Goal: Find specific page/section: Find specific page/section

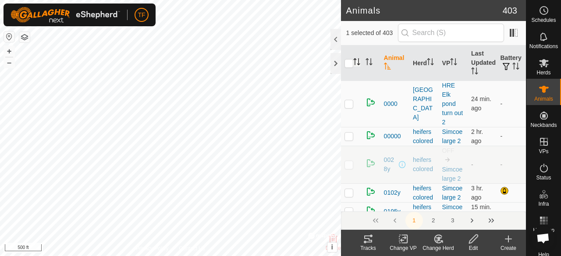
click at [358, 62] on icon "Activate to sort" at bounding box center [358, 61] width 1 height 7
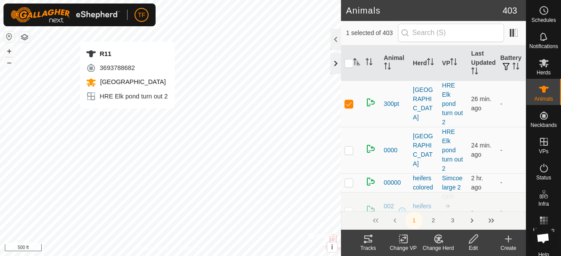
checkbox input "false"
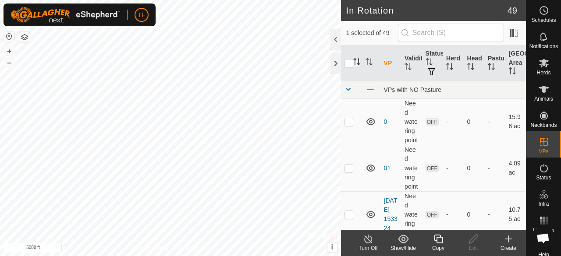
click at [359, 61] on icon "Activate to sort" at bounding box center [358, 61] width 1 height 7
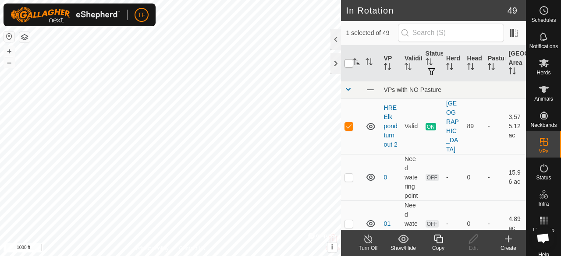
click at [350, 62] on input "checkbox" at bounding box center [349, 63] width 9 height 9
checkbox input "true"
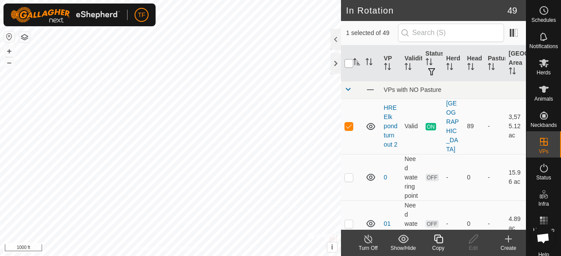
checkbox input "true"
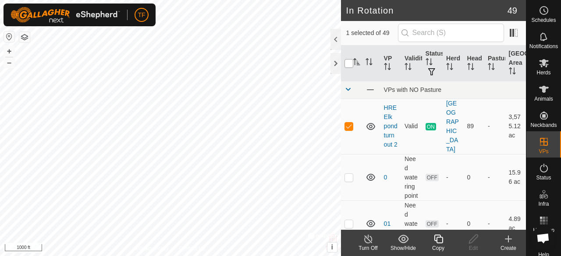
checkbox input "true"
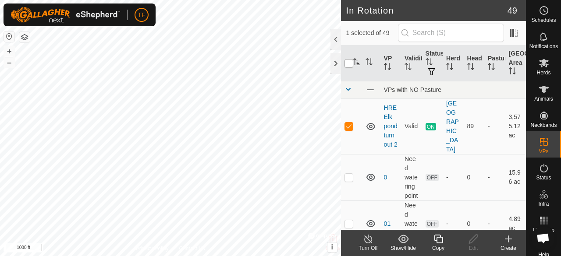
checkbox input "true"
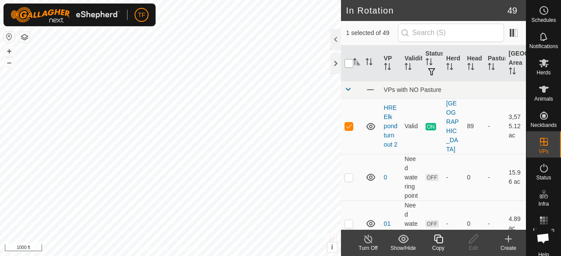
checkbox input "true"
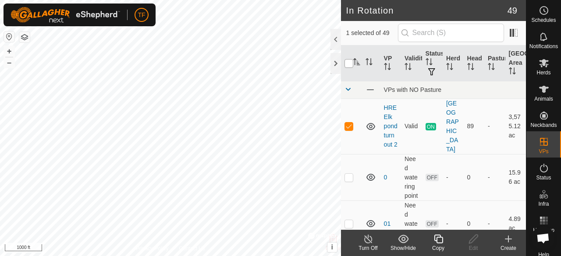
checkbox input "true"
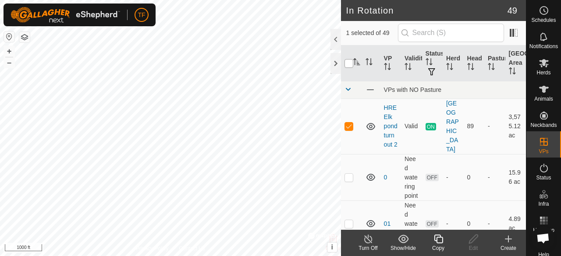
checkbox input "true"
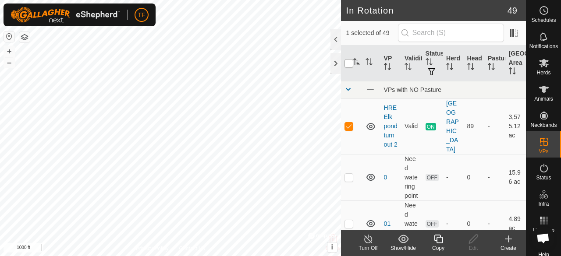
checkbox input "true"
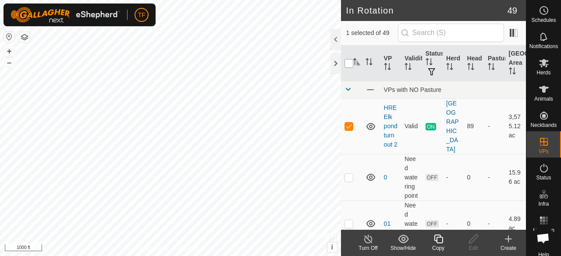
checkbox input "true"
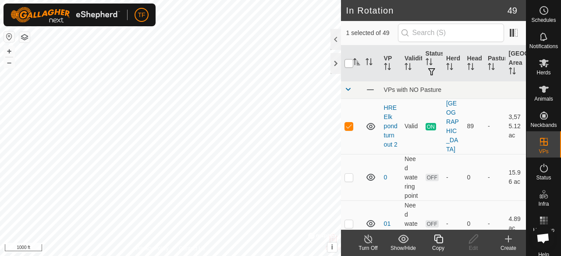
checkbox input "true"
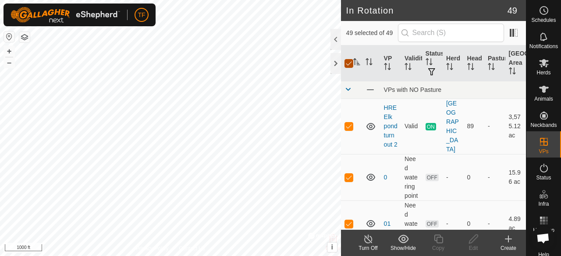
click at [350, 63] on input "checkbox" at bounding box center [349, 63] width 9 height 9
checkbox input "false"
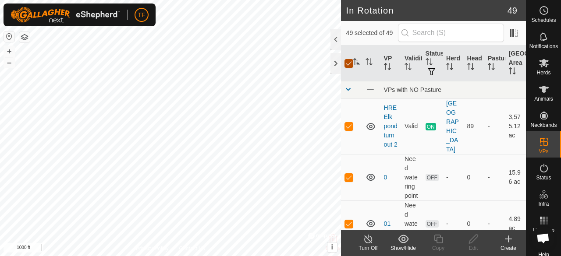
checkbox input "false"
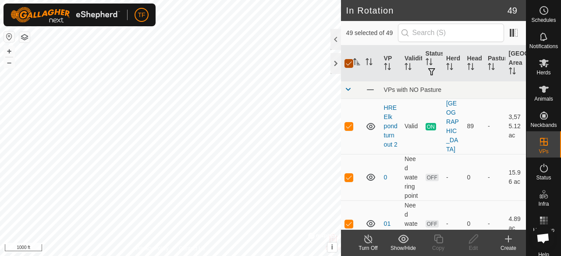
checkbox input "false"
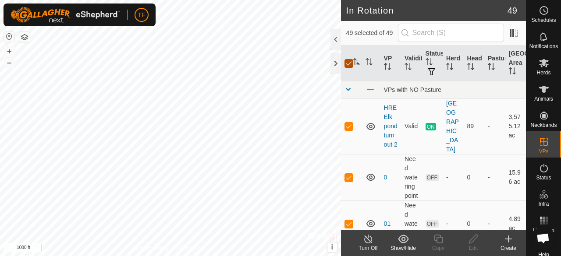
checkbox input "false"
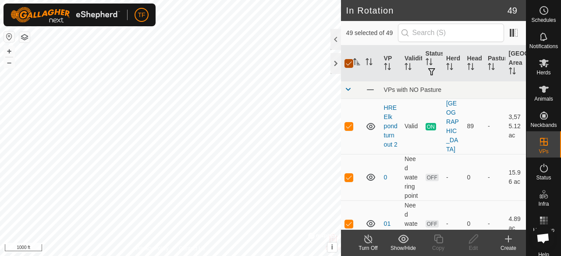
checkbox input "false"
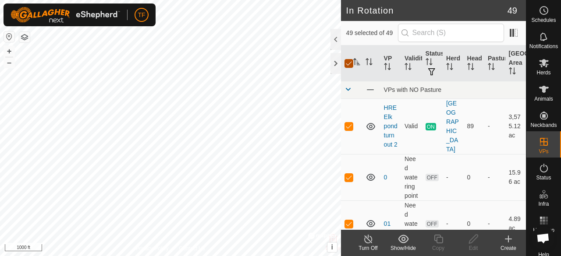
checkbox input "false"
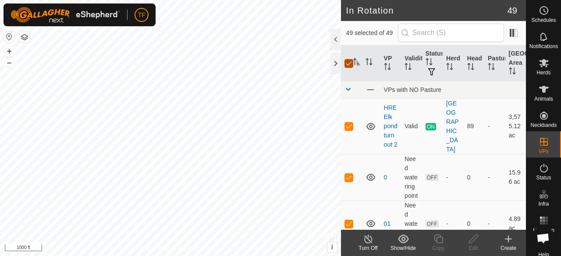
checkbox input "false"
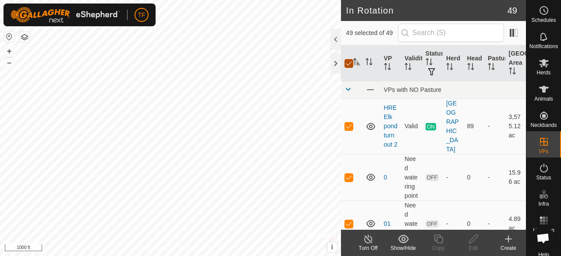
checkbox input "false"
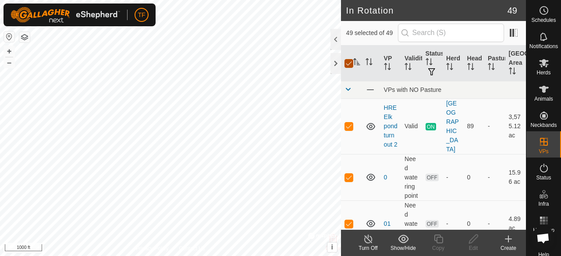
checkbox input "false"
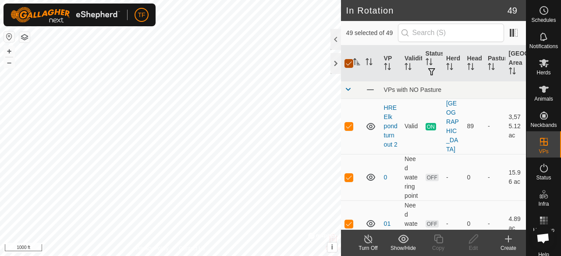
checkbox input "false"
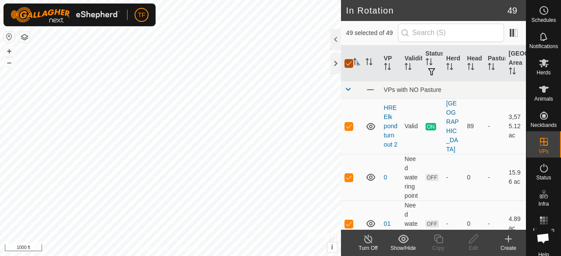
checkbox input "false"
click at [349, 63] on input "checkbox" at bounding box center [349, 63] width 9 height 9
checkbox input "true"
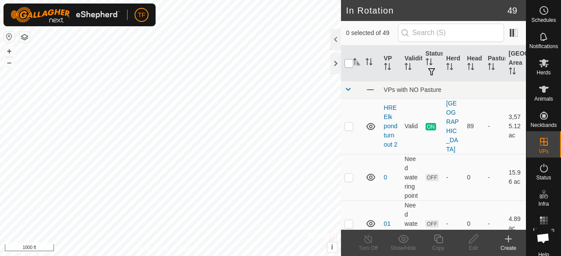
checkbox input "true"
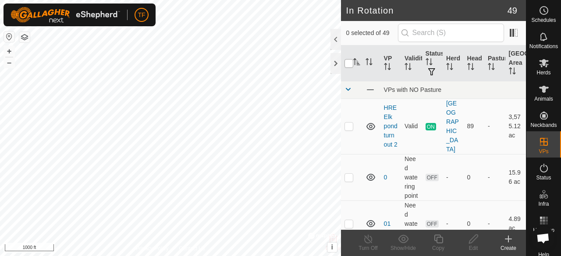
checkbox input "true"
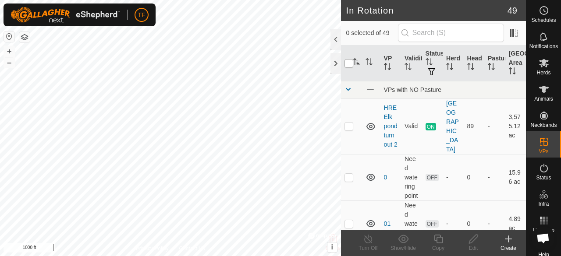
checkbox input "true"
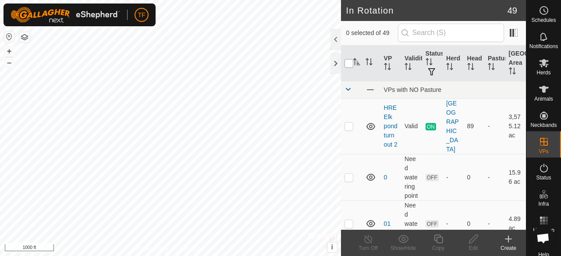
checkbox input "true"
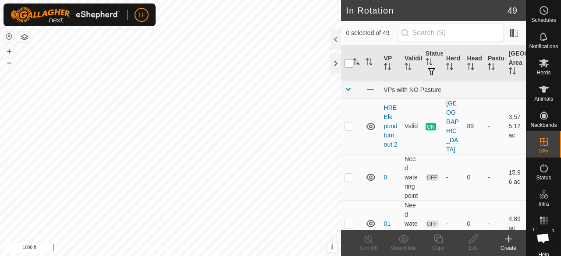
checkbox input "true"
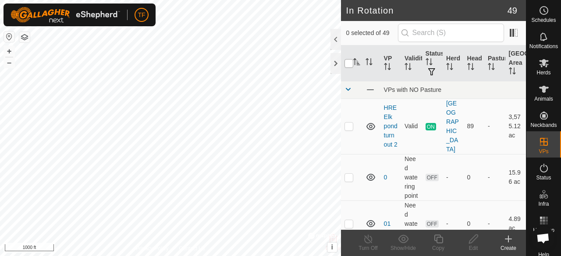
checkbox input "true"
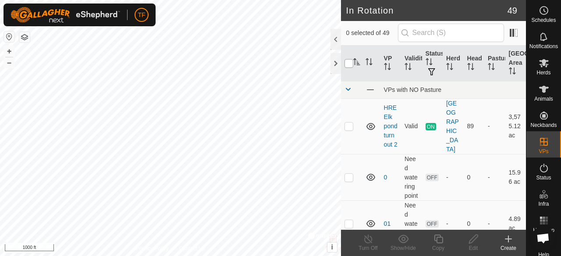
checkbox input "true"
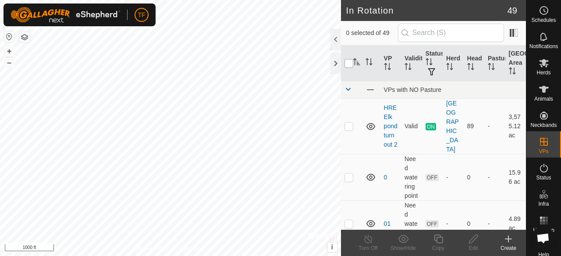
checkbox input "true"
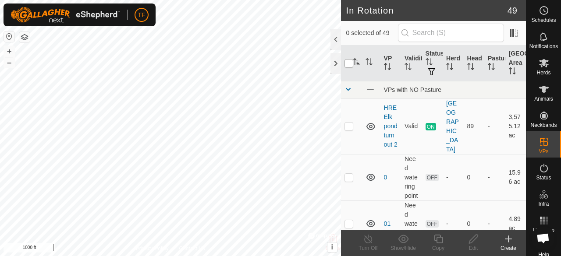
checkbox input "true"
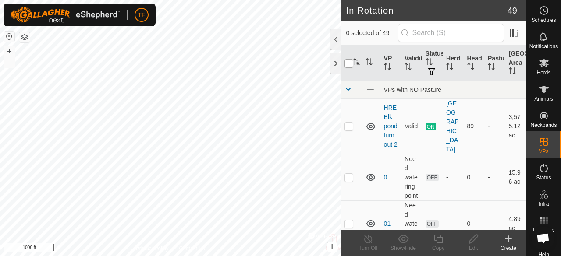
checkbox input "true"
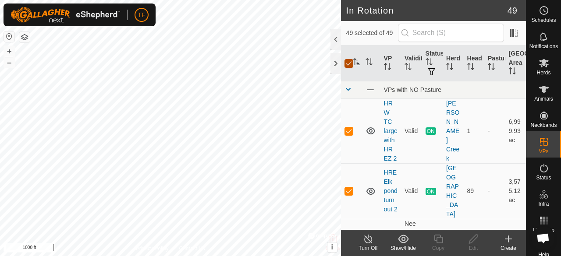
click at [349, 63] on input "checkbox" at bounding box center [349, 63] width 9 height 9
checkbox input "true"
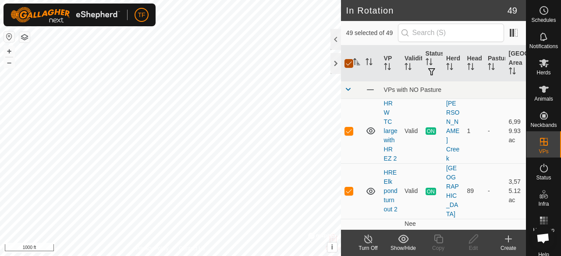
checkbox input "true"
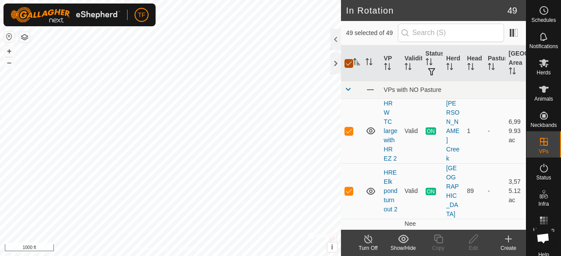
checkbox input "true"
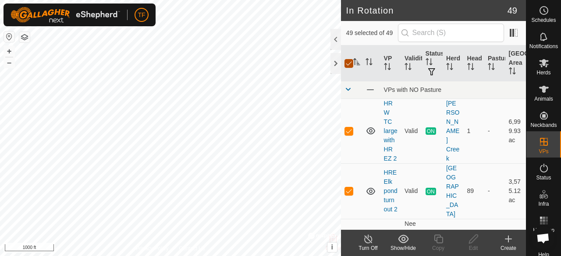
checkbox input "true"
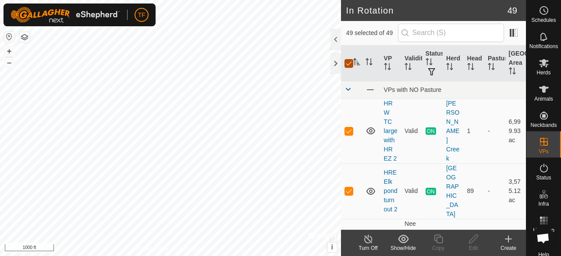
checkbox input "true"
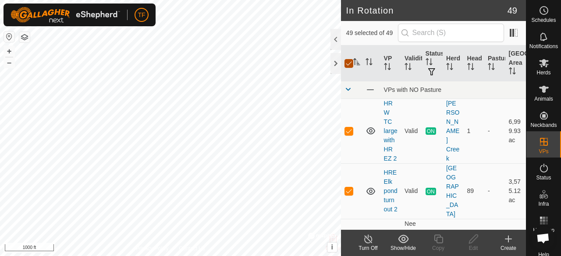
checkbox input "true"
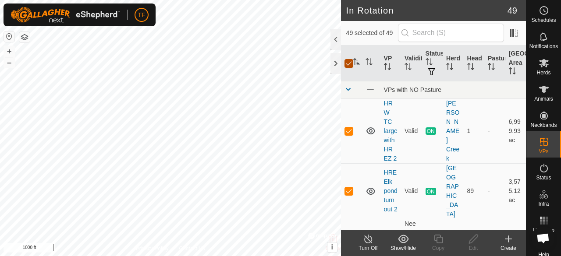
checkbox input "true"
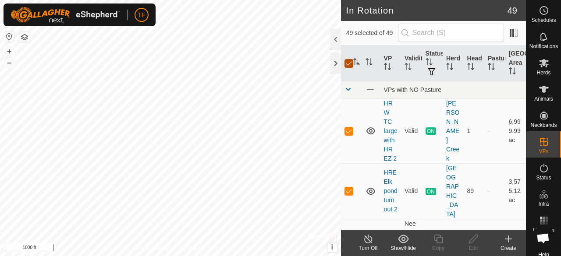
checkbox input "true"
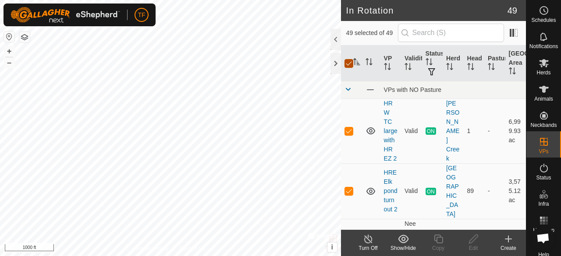
checkbox input "true"
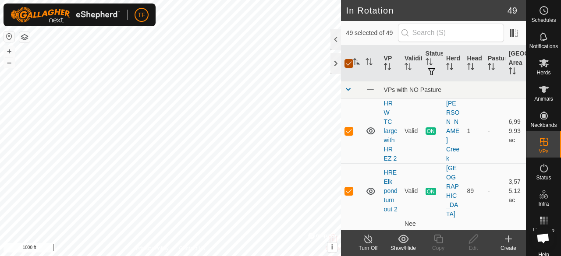
checkbox input "true"
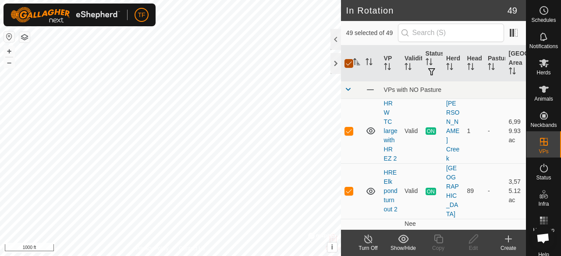
checkbox input "true"
click at [348, 66] on input "checkbox" at bounding box center [349, 63] width 9 height 9
click at [26, 40] on button "button" at bounding box center [24, 37] width 11 height 11
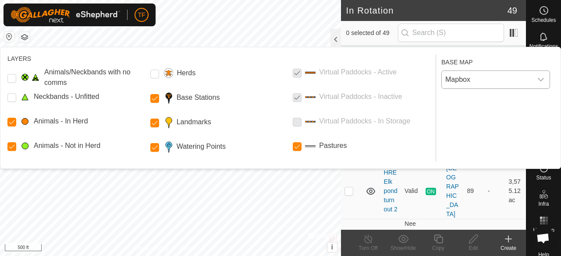
click at [543, 82] on icon "dropdown trigger" at bounding box center [540, 79] width 7 height 7
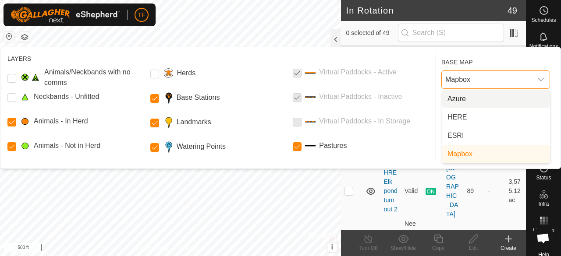
click at [459, 98] on li "Azure" at bounding box center [496, 99] width 108 height 18
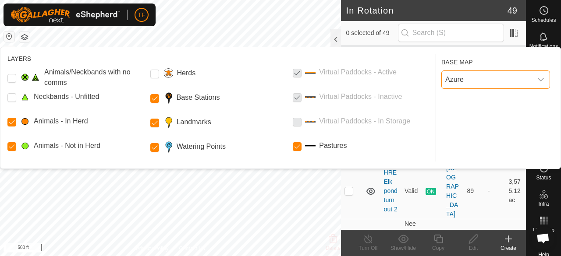
click at [25, 39] on button "button" at bounding box center [24, 37] width 11 height 11
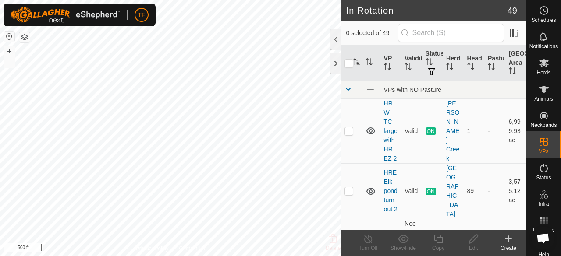
click at [22, 37] on button "button" at bounding box center [24, 37] width 11 height 11
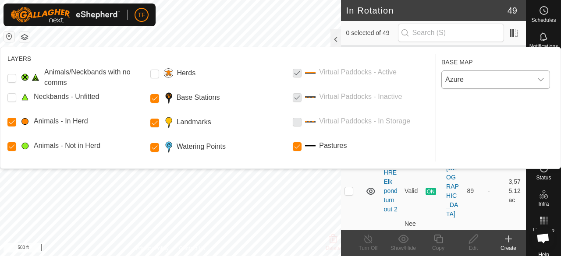
click at [541, 82] on icon "dropdown trigger" at bounding box center [540, 79] width 7 height 7
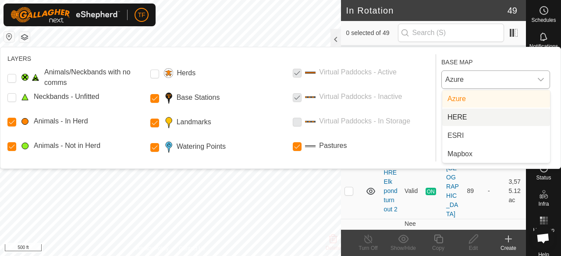
click at [496, 114] on li "HERE" at bounding box center [496, 118] width 108 height 18
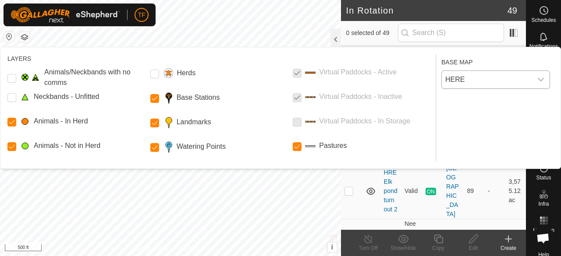
click at [22, 39] on button "button" at bounding box center [24, 37] width 11 height 11
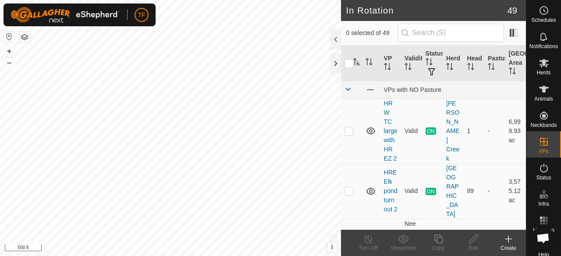
click at [27, 37] on button "button" at bounding box center [24, 37] width 11 height 11
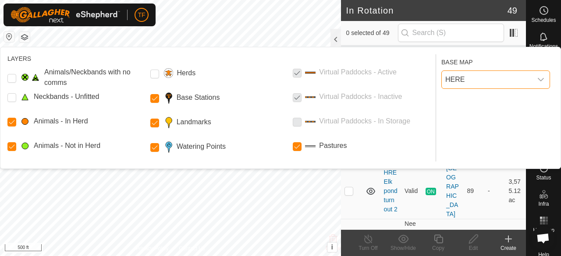
click at [476, 79] on span "HERE" at bounding box center [487, 80] width 90 height 18
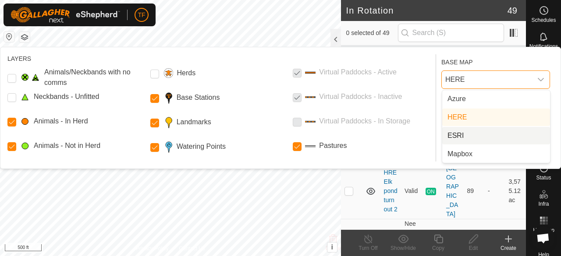
click at [467, 137] on li "ESRI" at bounding box center [496, 136] width 108 height 18
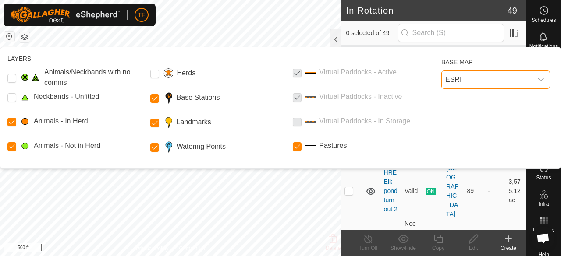
click at [458, 83] on span "ESRI" at bounding box center [487, 80] width 90 height 18
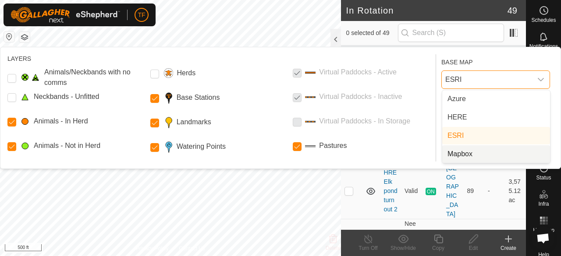
click at [457, 156] on li "Mapbox" at bounding box center [496, 155] width 108 height 18
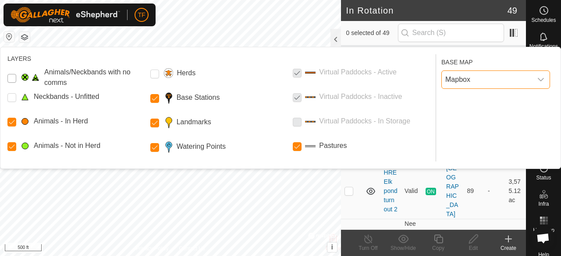
click at [13, 79] on Issue "Animals/Neckbands with no comms" at bounding box center [11, 78] width 9 height 9
click at [13, 97] on Unfitted "Neckbands - Unfitted" at bounding box center [11, 97] width 9 height 9
click at [28, 36] on button "button" at bounding box center [24, 37] width 11 height 11
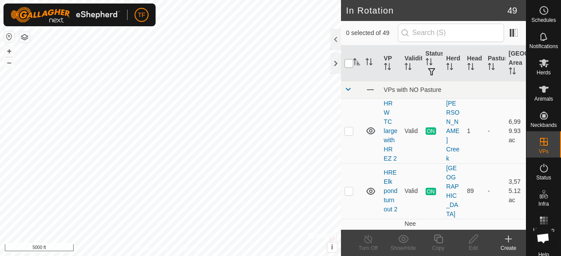
click at [350, 64] on input "checkbox" at bounding box center [349, 63] width 9 height 9
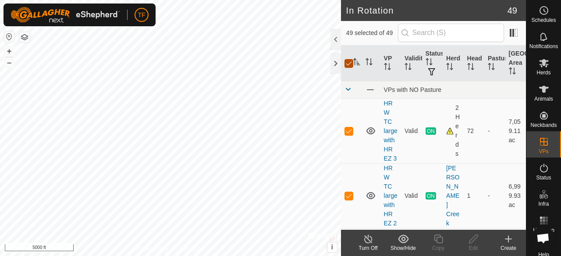
click at [350, 64] on input "checkbox" at bounding box center [349, 63] width 9 height 9
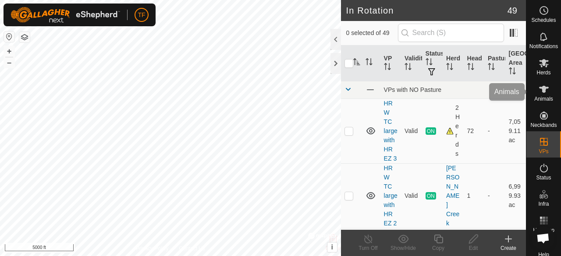
click at [541, 96] on span "Animals" at bounding box center [543, 98] width 19 height 5
